Goal: Task Accomplishment & Management: Use online tool/utility

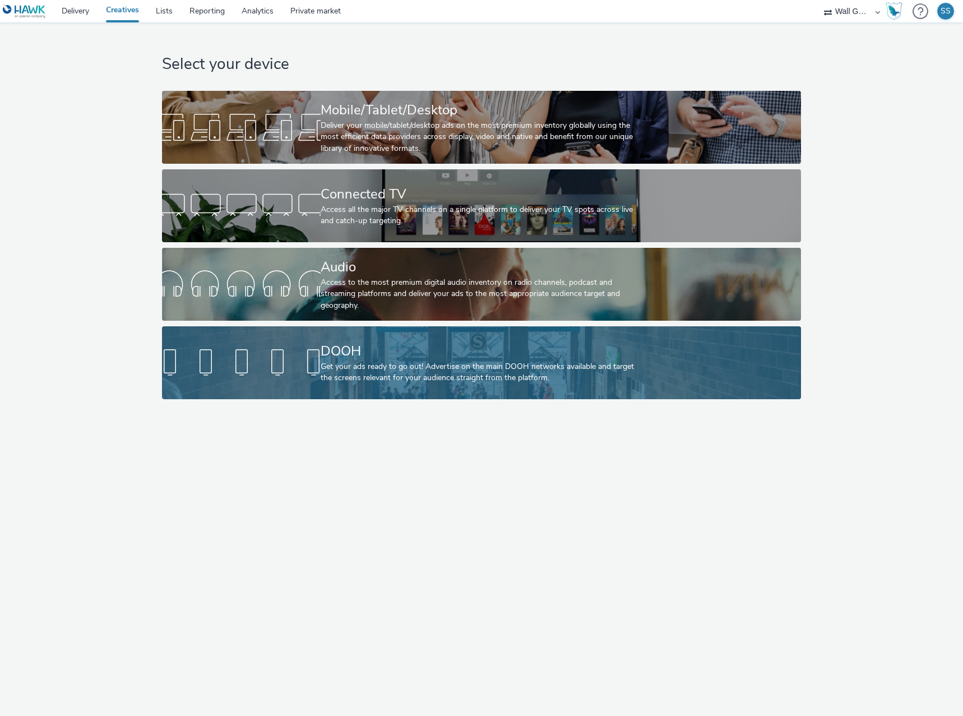
click at [290, 361] on div at bounding box center [241, 363] width 159 height 36
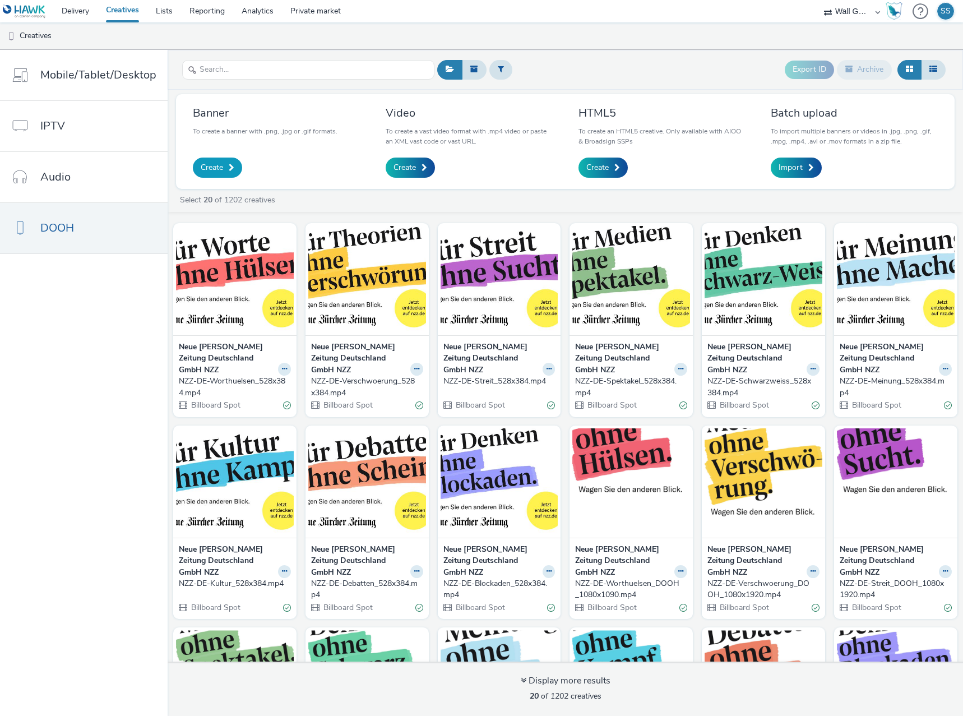
click at [219, 162] on span "Create" at bounding box center [212, 167] width 22 height 11
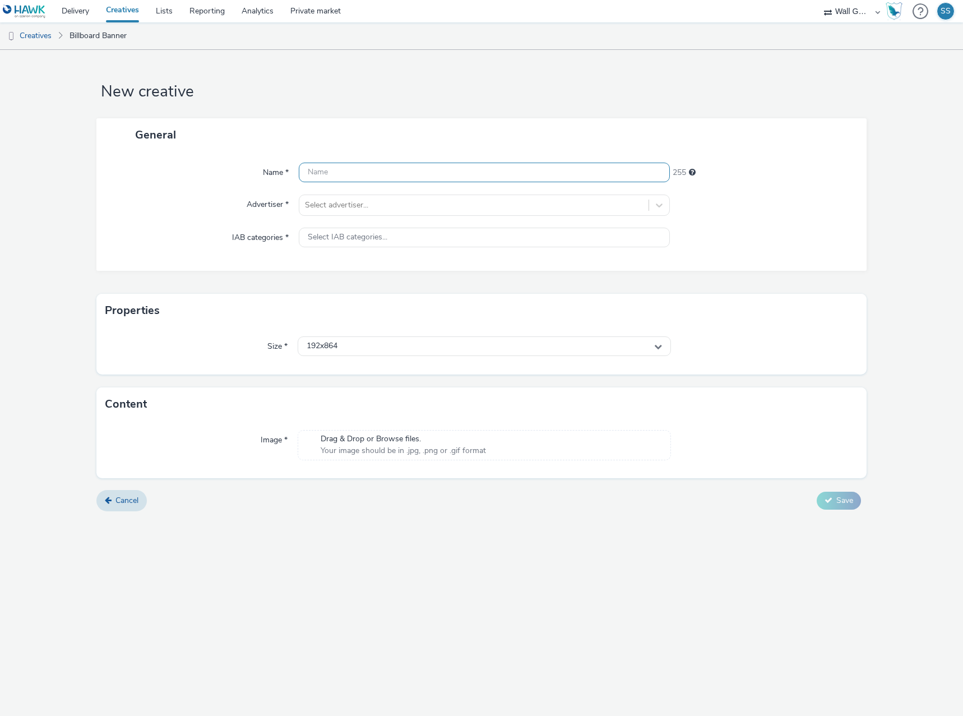
click at [363, 173] on input "text" at bounding box center [484, 173] width 371 height 20
paste input "1080x1920_EU.jpg"
type input "1080x1920_EU.jpg"
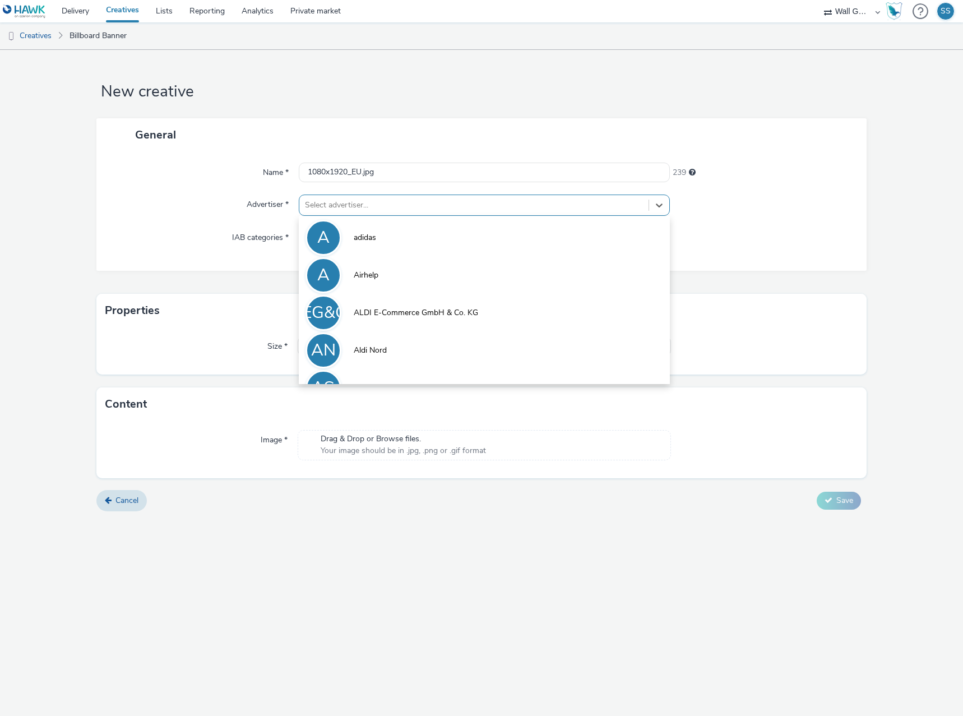
click at [350, 207] on div at bounding box center [474, 205] width 338 height 13
type input "boo"
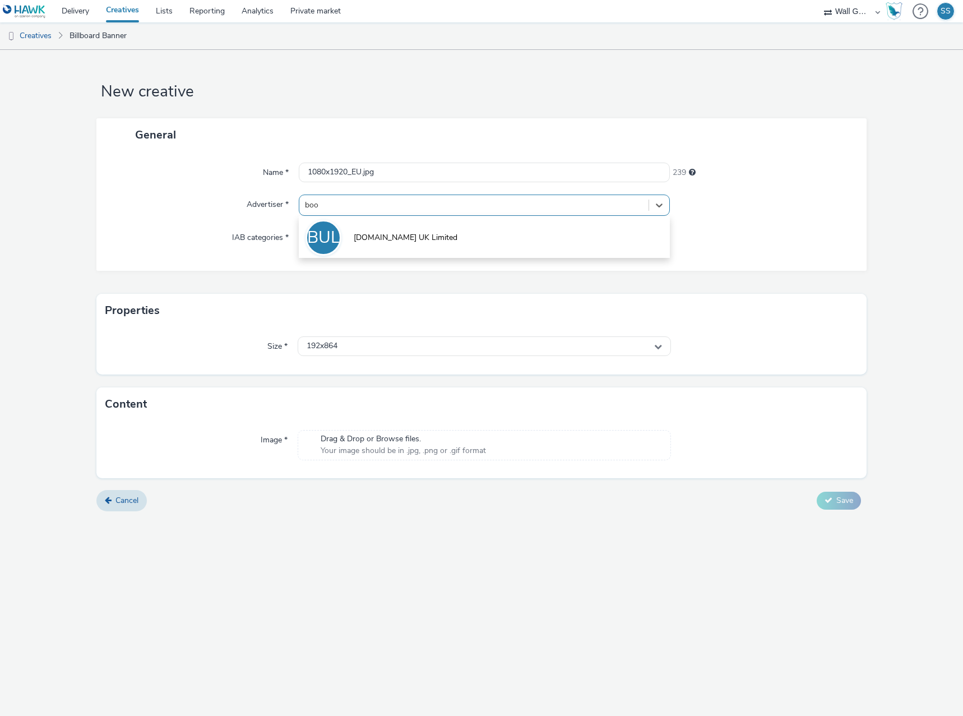
click at [350, 232] on li "BUL [DOMAIN_NAME] UK Limited" at bounding box center [484, 237] width 371 height 38
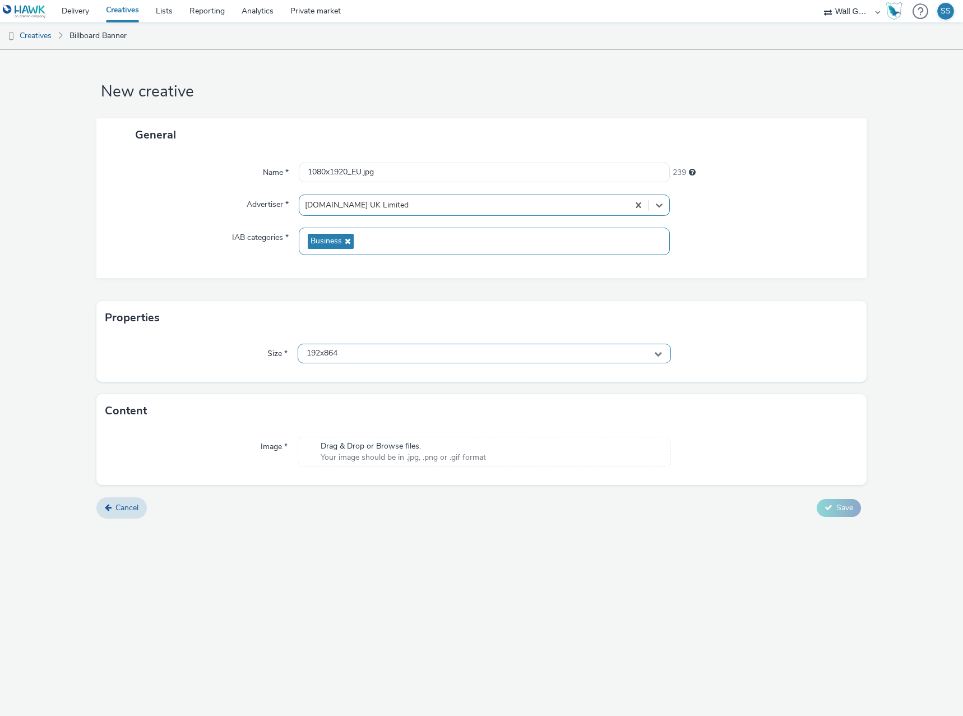
click at [350, 355] on div "192x864" at bounding box center [484, 354] width 373 height 20
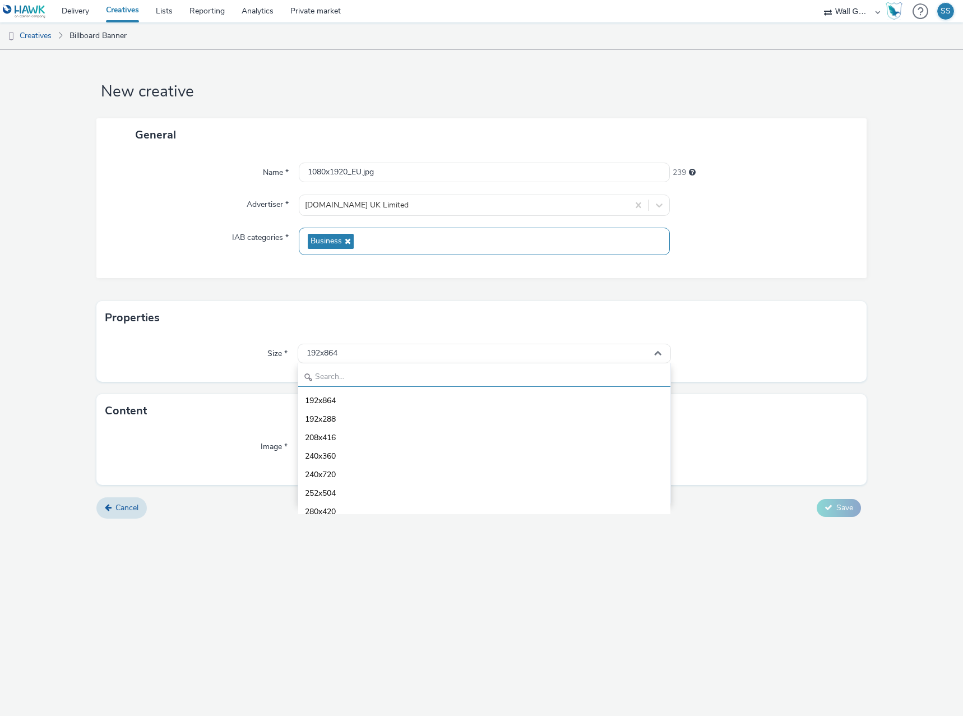
click at [347, 374] on input "text" at bounding box center [484, 377] width 372 height 20
type input "1080"
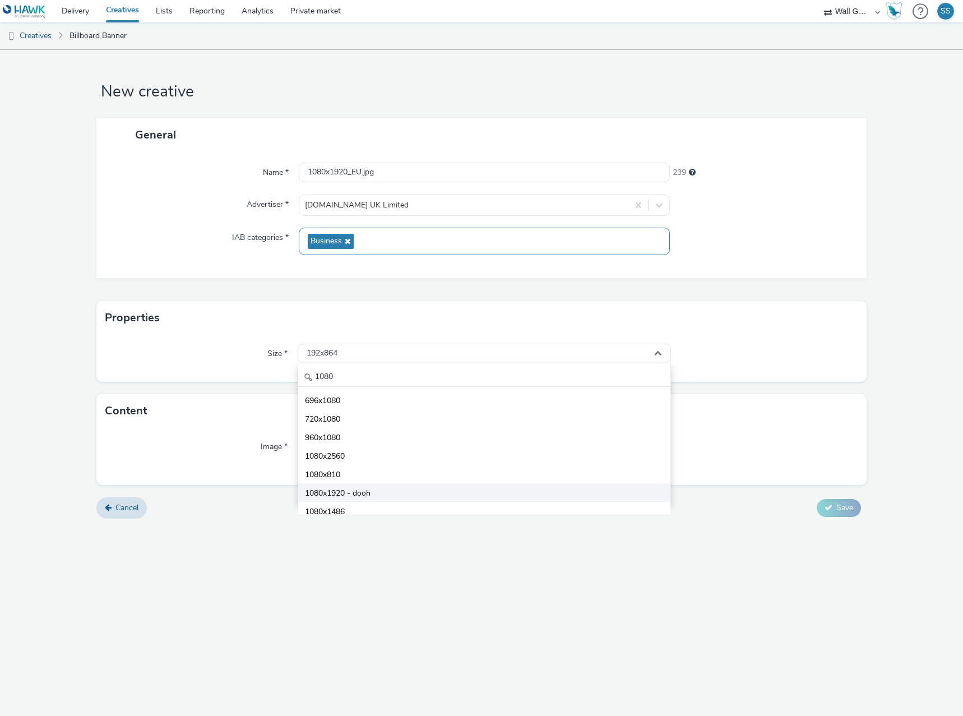
click at [369, 491] on span "1080x1920 - dooh" at bounding box center [338, 493] width 66 height 11
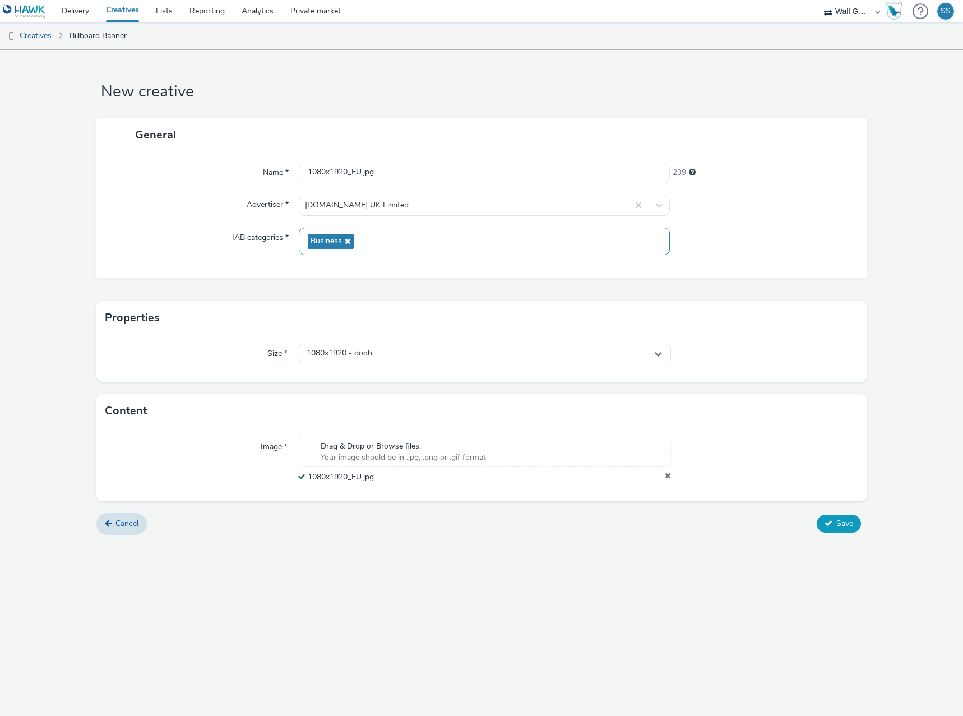
click at [829, 521] on icon at bounding box center [829, 523] width 8 height 8
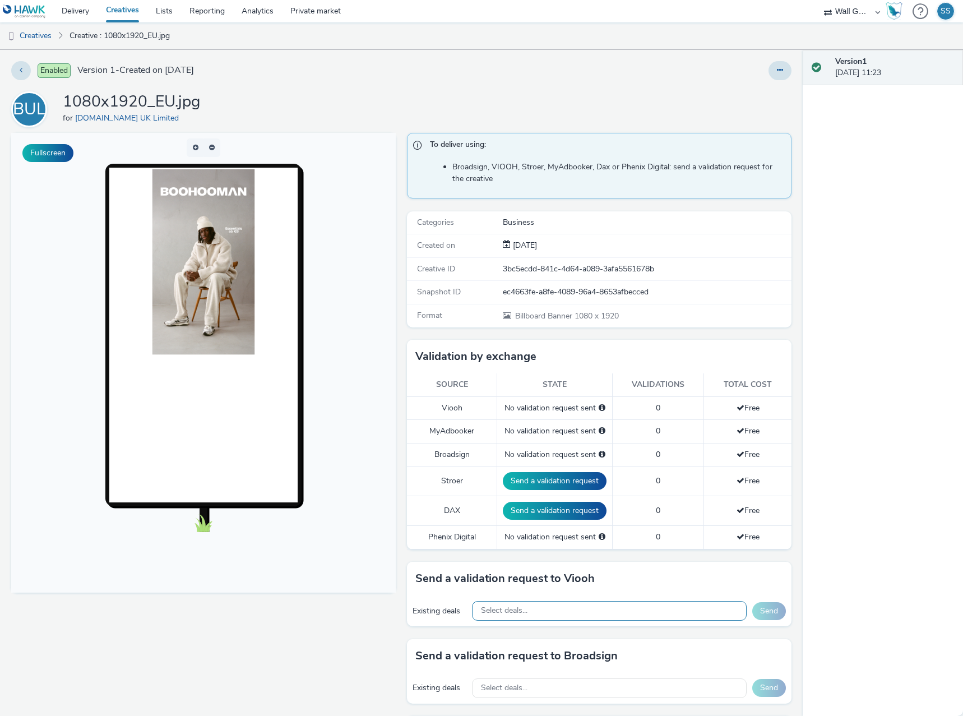
click at [514, 601] on div "Select deals..." at bounding box center [609, 611] width 275 height 20
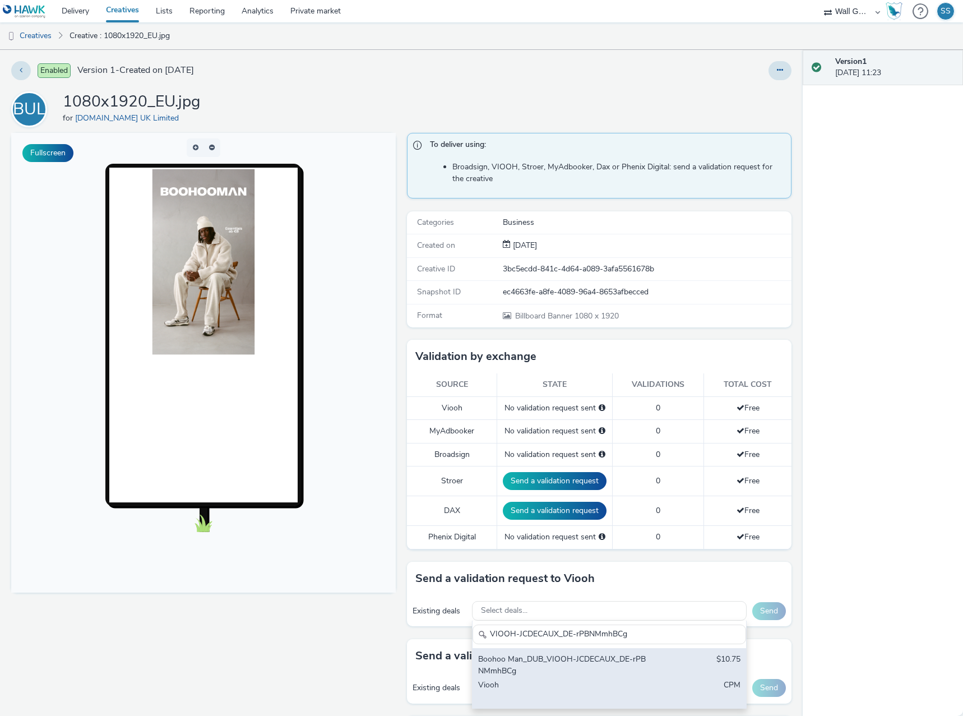
type input "VIOOH-JCDECAUX_DE-rPBNMmhBCg"
click at [537, 664] on div "Boohoo Man_DUB_VIOOH-JCDECAUX_DE-rPBNMmhBCg" at bounding box center [564, 665] width 173 height 23
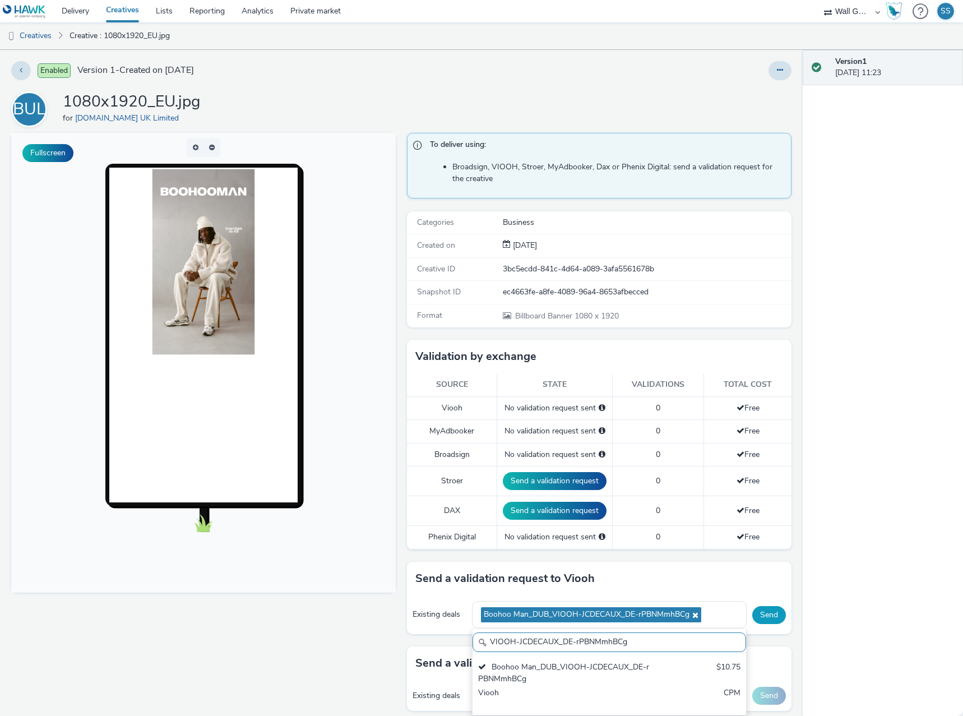
click at [764, 616] on button "Send" at bounding box center [770, 615] width 34 height 18
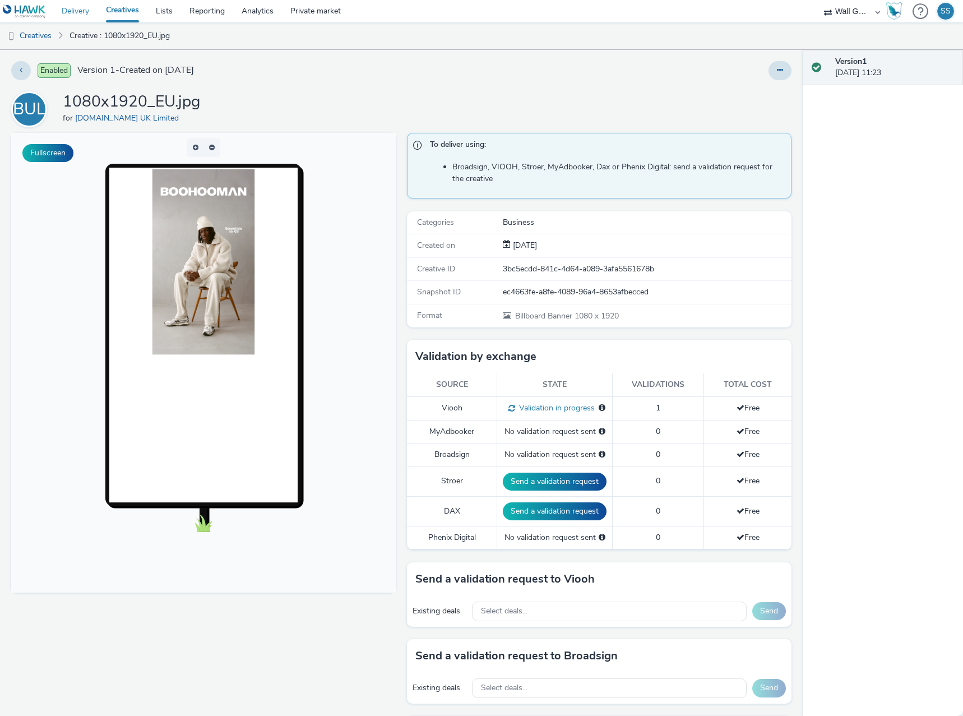
click at [68, 17] on link "Delivery" at bounding box center [75, 11] width 44 height 22
